Goal: Transaction & Acquisition: Purchase product/service

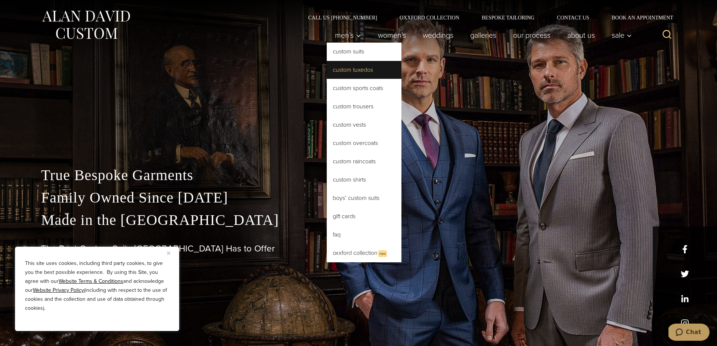
click at [347, 72] on link "Custom Tuxedos" at bounding box center [364, 70] width 75 height 18
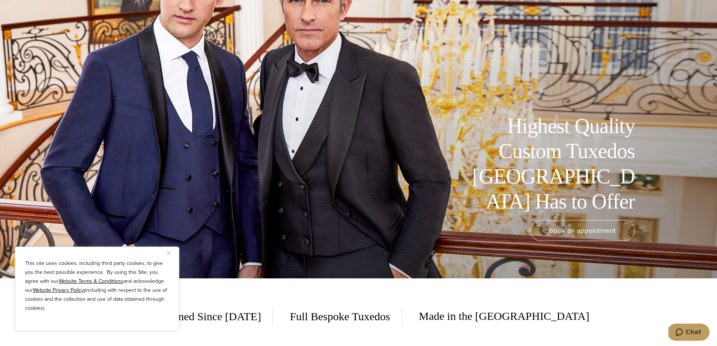
scroll to position [70, 0]
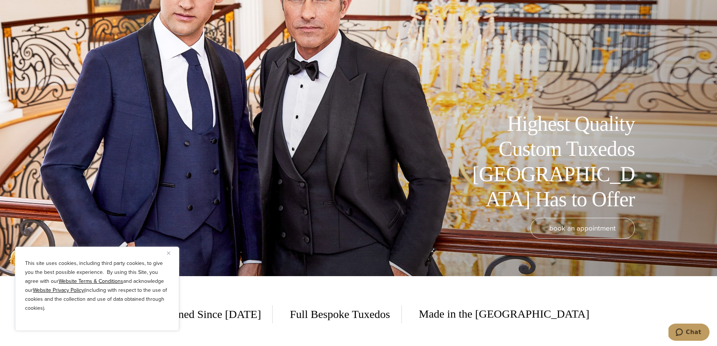
click at [169, 253] on img "Close" at bounding box center [168, 252] width 3 height 3
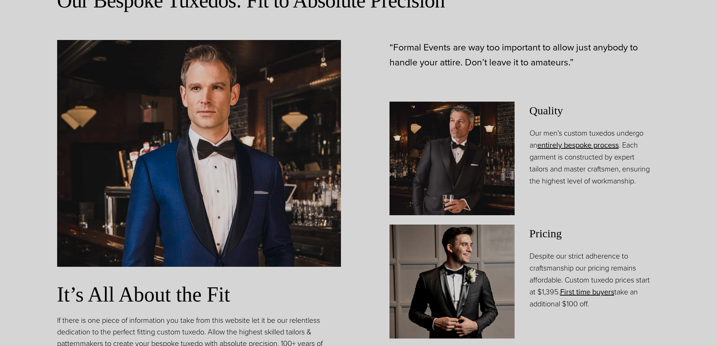
scroll to position [0, 0]
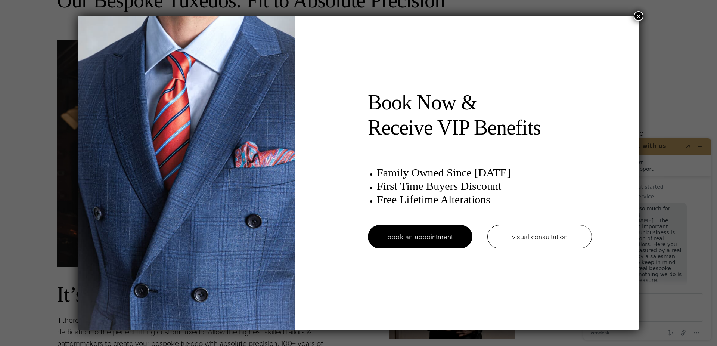
click at [637, 16] on button "×" at bounding box center [638, 16] width 10 height 10
